Goal: Check status

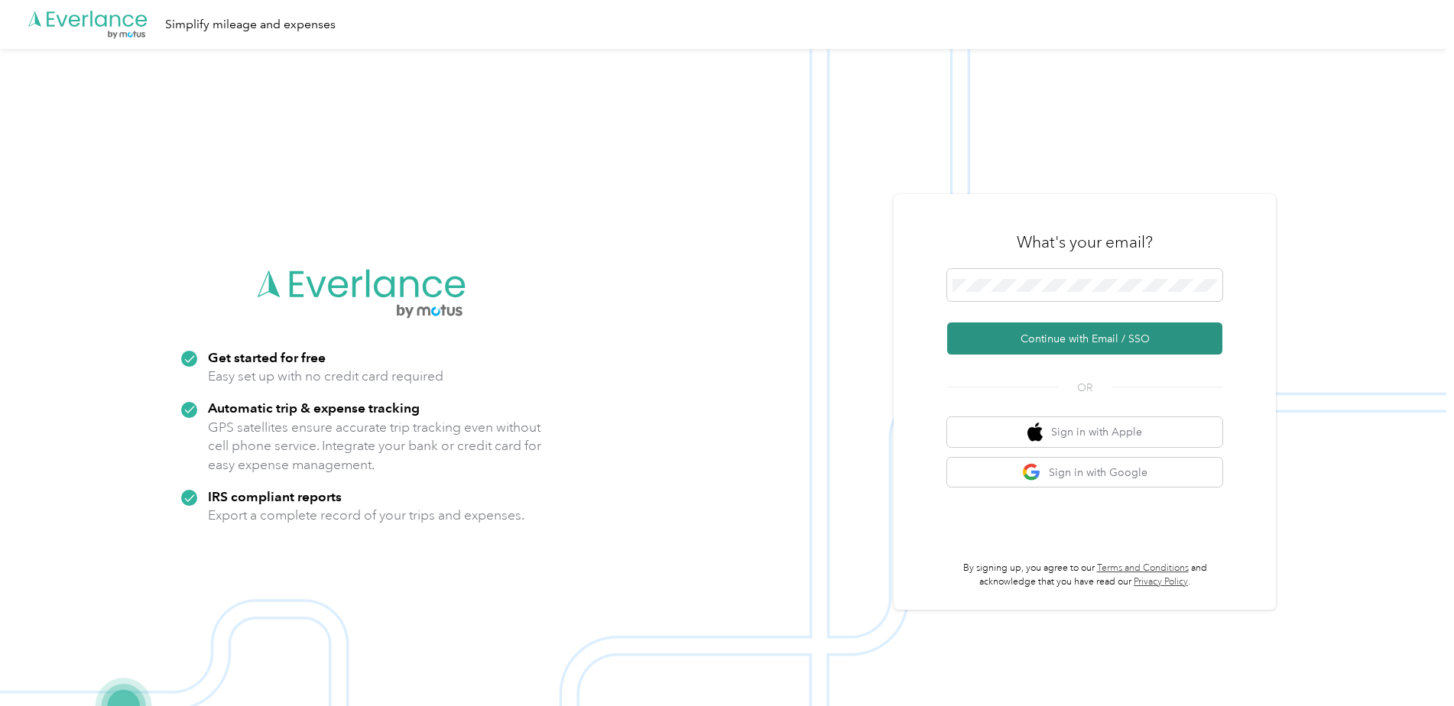
click at [1060, 331] on button "Continue with Email / SSO" at bounding box center [1084, 339] width 275 height 32
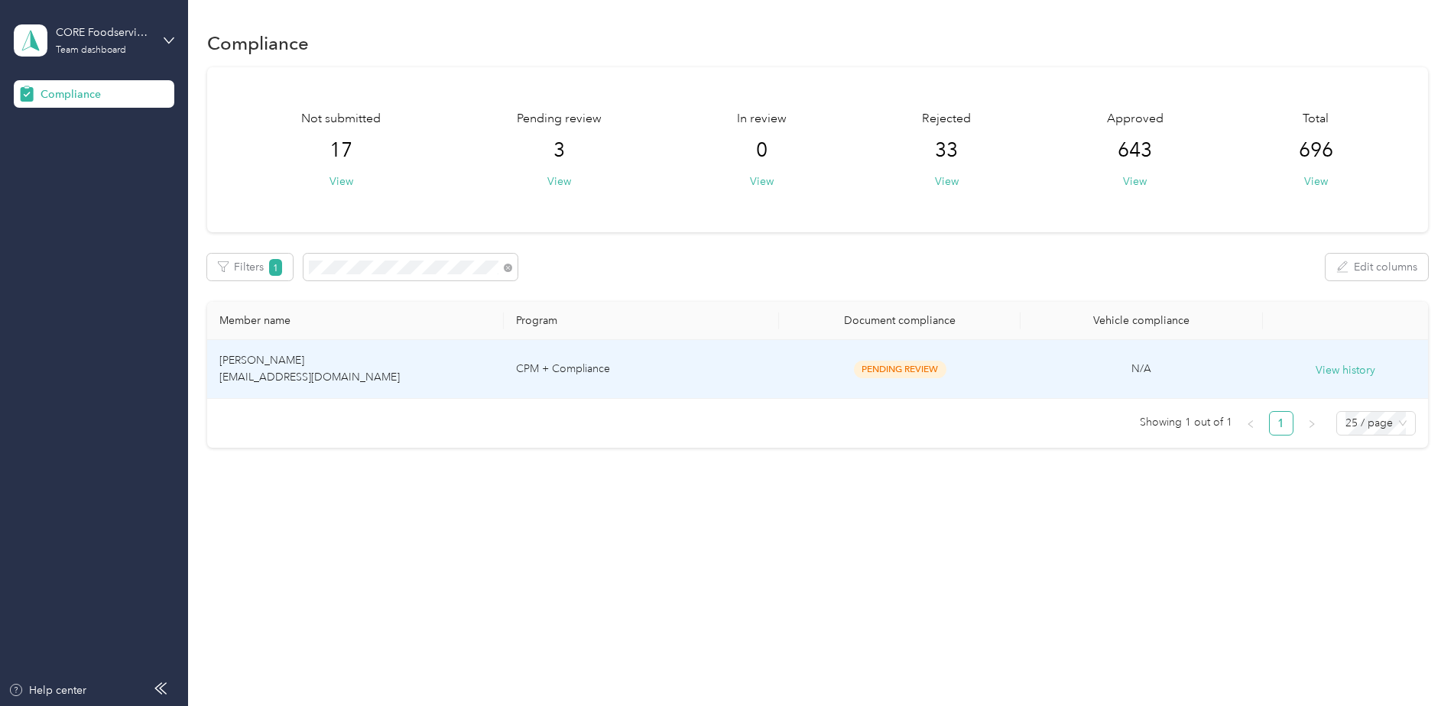
click at [717, 380] on td "CPM + Compliance" at bounding box center [641, 369] width 275 height 59
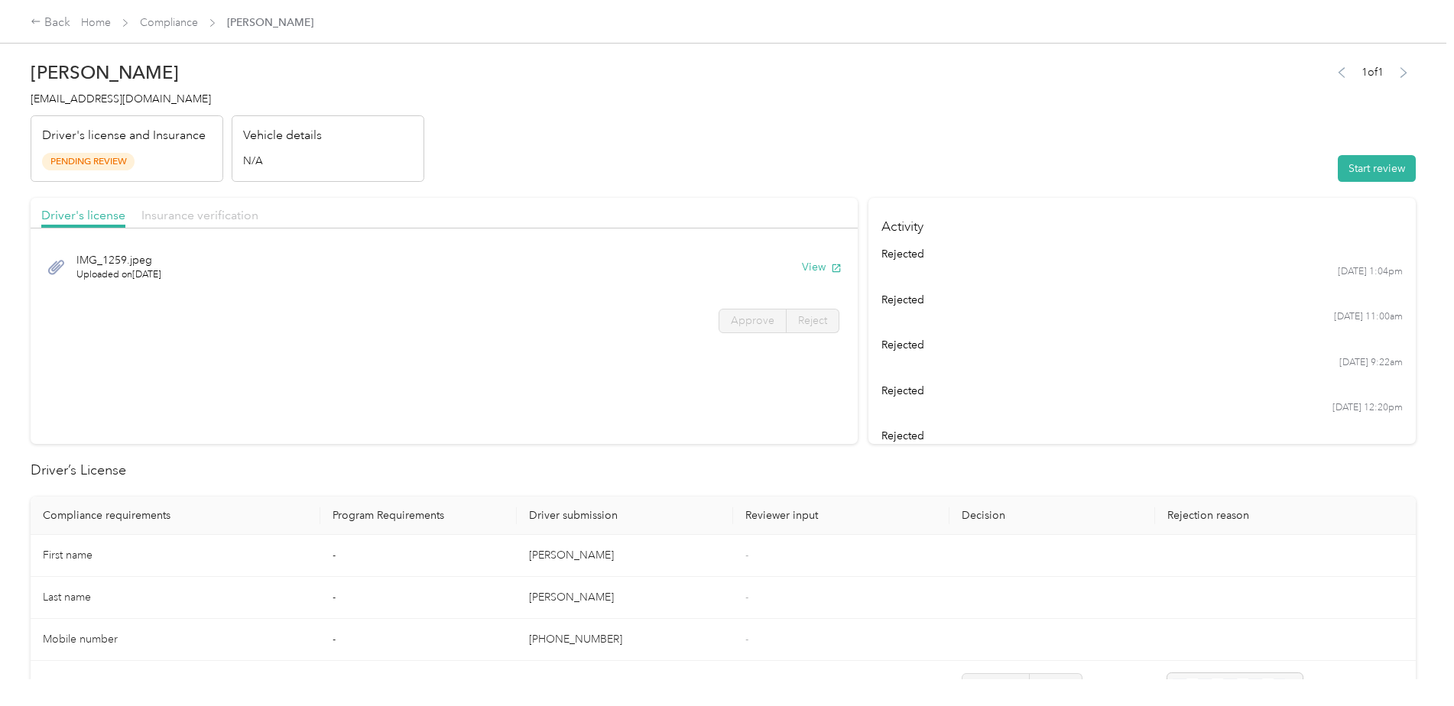
click at [213, 219] on span "Insurance verification" at bounding box center [199, 215] width 117 height 15
click at [809, 266] on button "View" at bounding box center [822, 267] width 40 height 16
click at [110, 206] on div "Driver's license" at bounding box center [83, 215] width 84 height 19
click at [177, 212] on span "Insurance verification" at bounding box center [199, 215] width 117 height 15
